Goal: Transaction & Acquisition: Purchase product/service

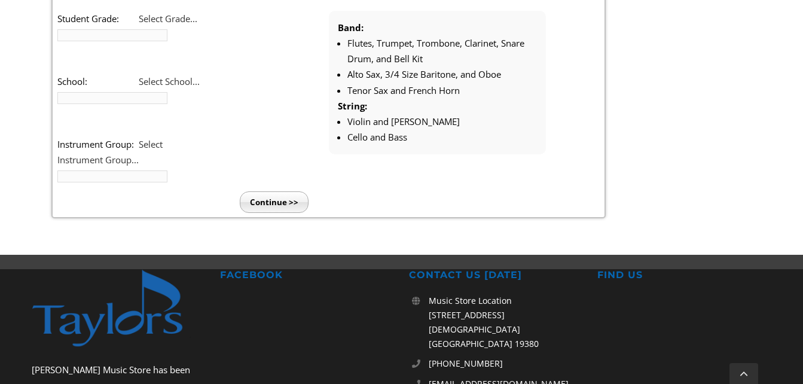
scroll to position [368, 0]
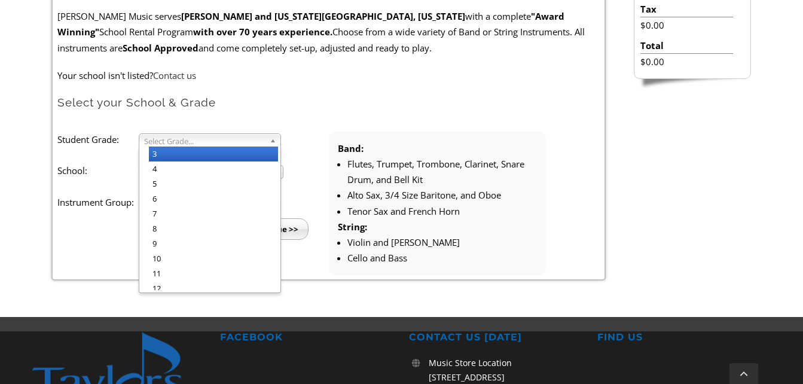
click at [228, 141] on span "Select Grade..." at bounding box center [204, 141] width 121 height 14
click at [224, 150] on li "3" at bounding box center [213, 154] width 129 height 15
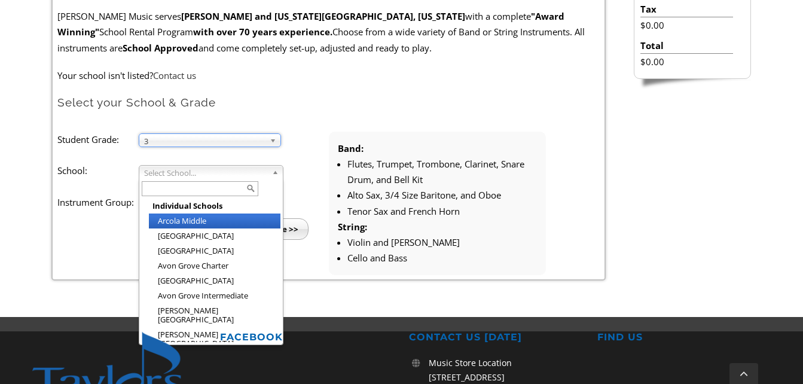
click at [207, 168] on span "Select School..." at bounding box center [205, 173] width 123 height 14
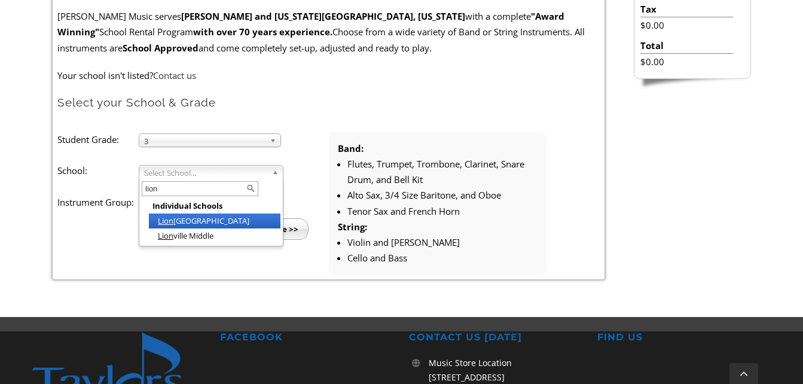
type input "lion"
click at [216, 224] on li "Lion ville Elementary" at bounding box center [215, 221] width 132 height 15
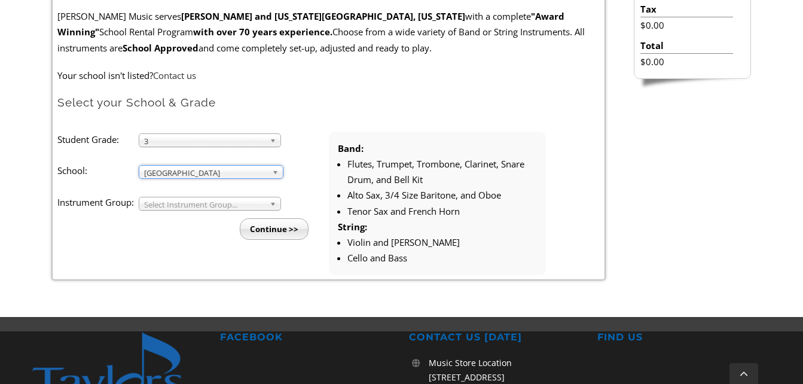
click at [208, 211] on li "Continue >>" at bounding box center [198, 225] width 262 height 29
click at [206, 209] on div "Select Instrument Group..." at bounding box center [210, 204] width 142 height 14
click at [197, 206] on span "Band" at bounding box center [204, 204] width 121 height 14
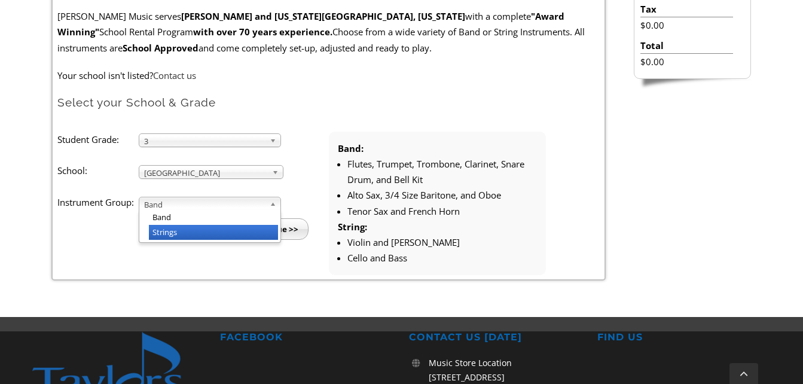
click at [193, 227] on li "Strings" at bounding box center [213, 232] width 129 height 15
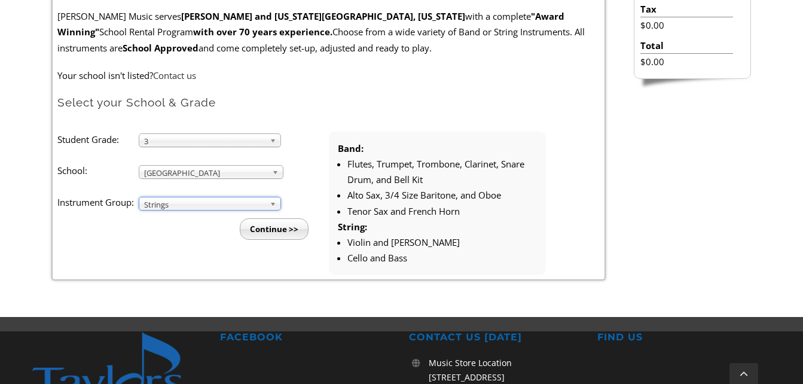
click at [275, 232] on input "Continue >>" at bounding box center [274, 229] width 69 height 22
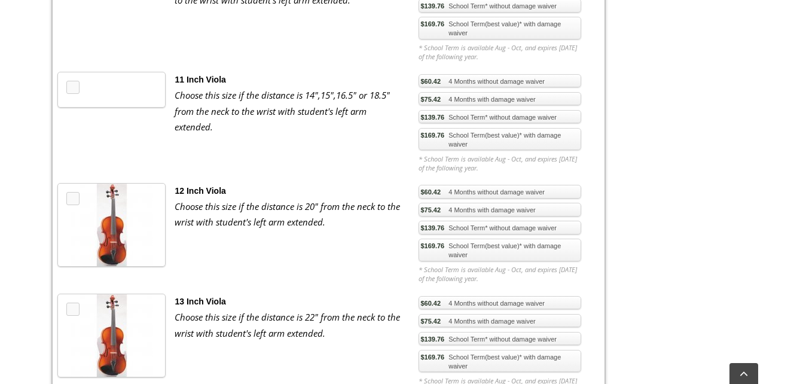
scroll to position [1007, 0]
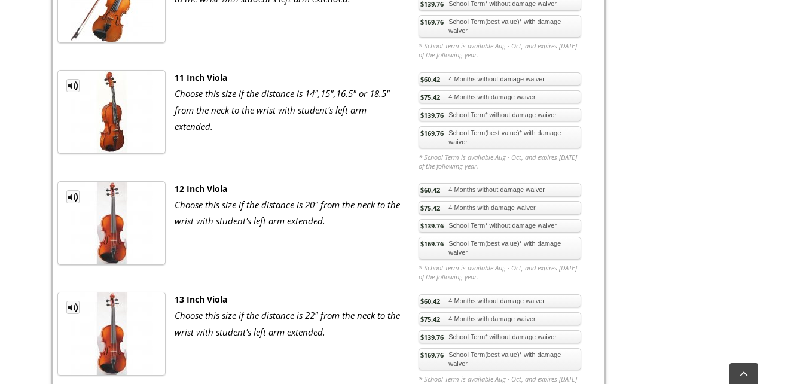
click at [474, 244] on link "$169.76 School Term(best value)* with damage waiver" at bounding box center [500, 248] width 163 height 23
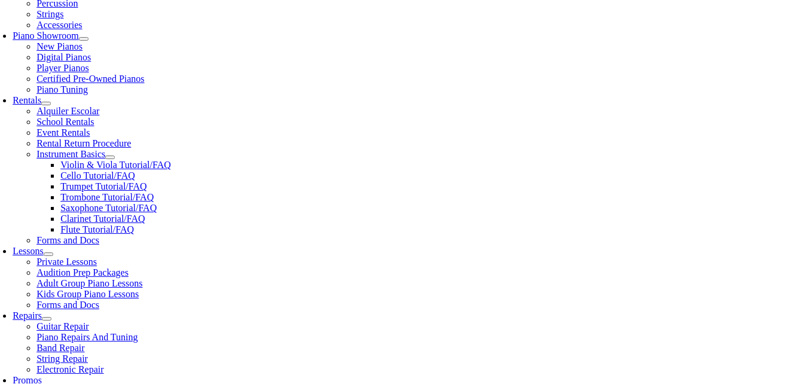
scroll to position [339, 0]
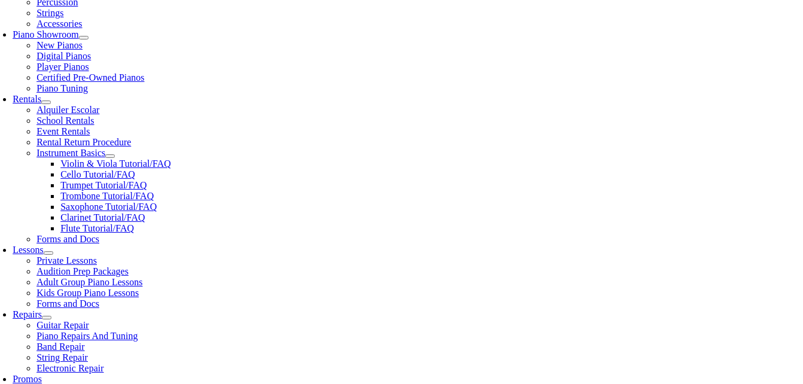
checkbox input"] "true"
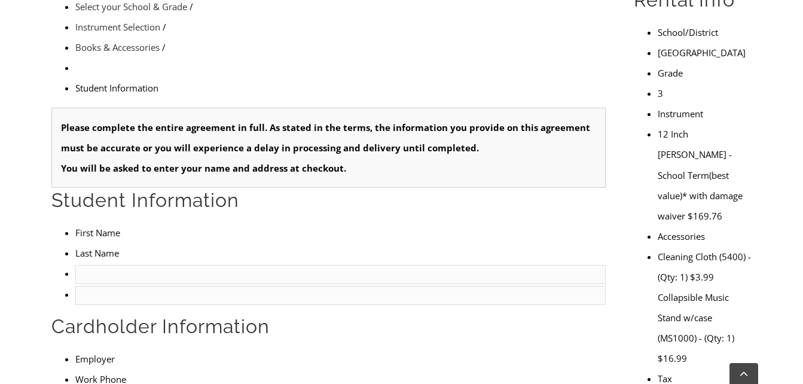
scroll to position [396, 0]
type input "1"
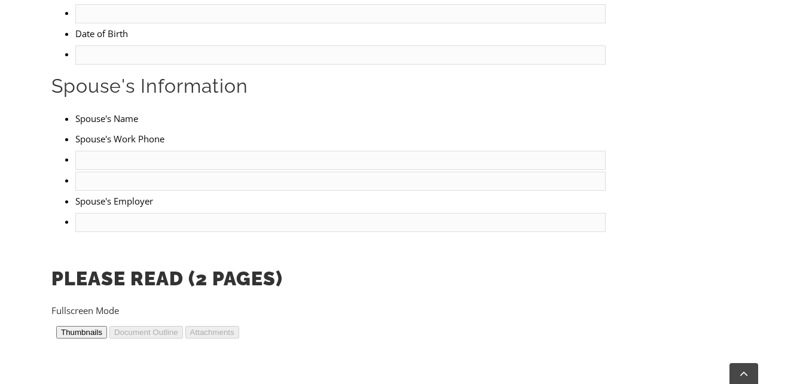
scroll to position [493, 0]
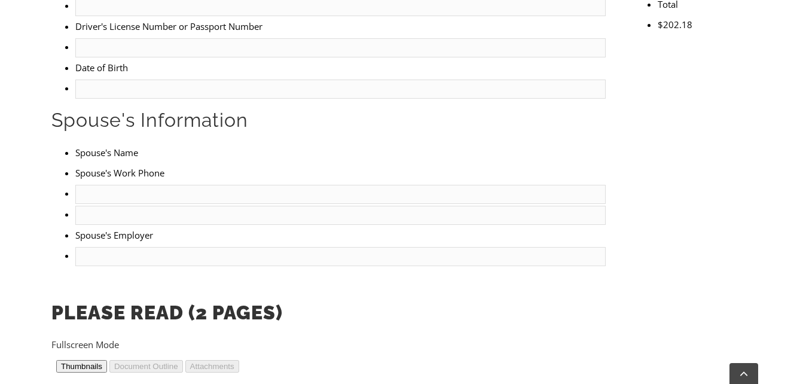
scroll to position [811, 0]
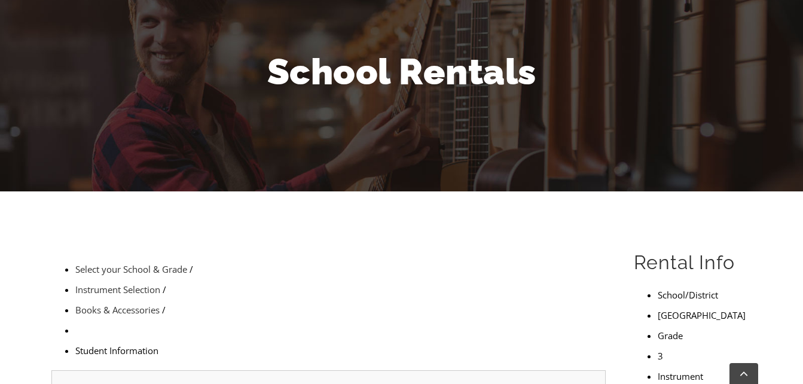
scroll to position [0, 0]
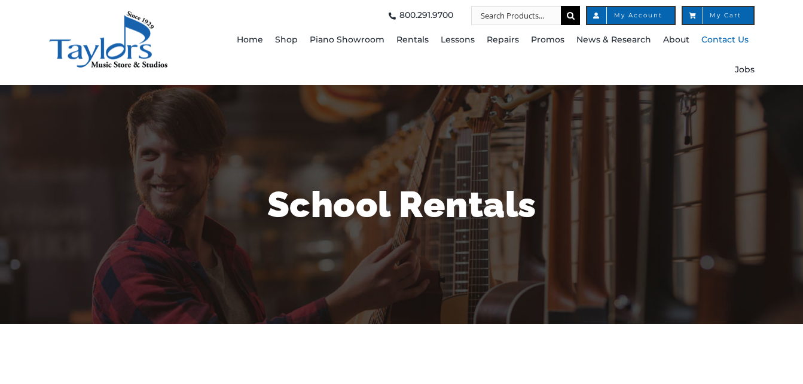
click at [722, 33] on span "Contact Us" at bounding box center [725, 40] width 47 height 19
